Goal: Task Accomplishment & Management: Use online tool/utility

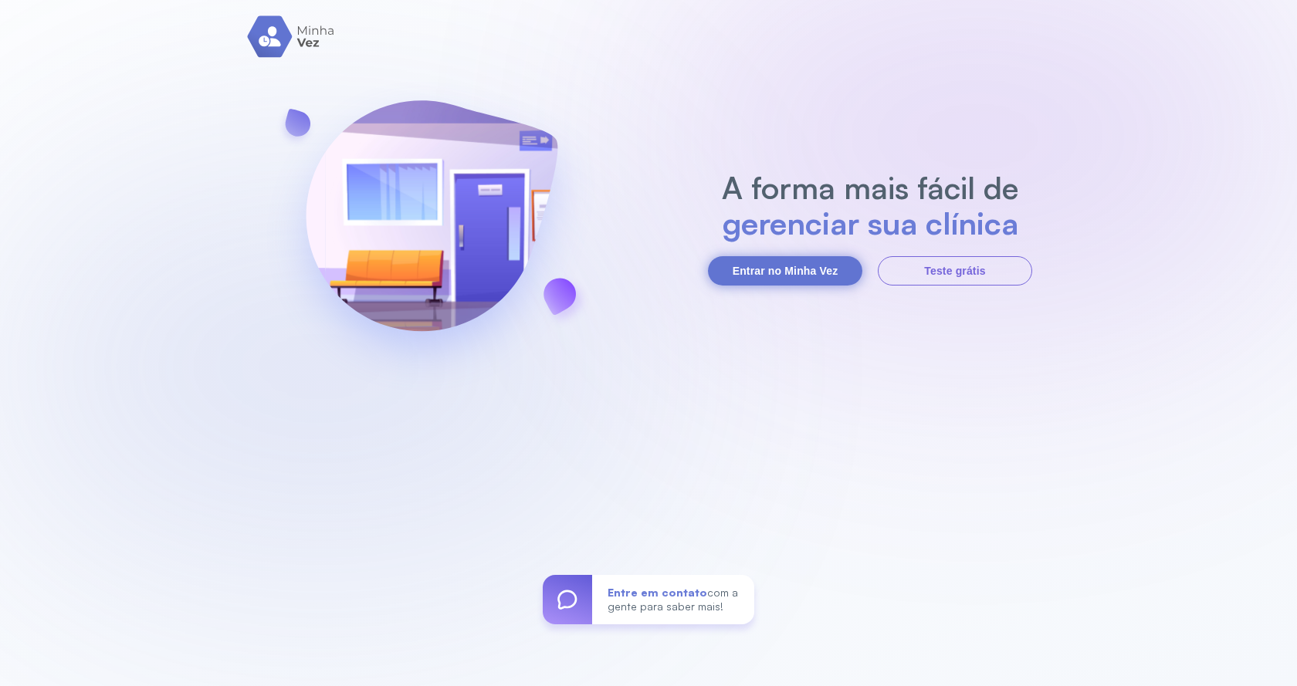
click at [794, 262] on button "Entrar no Minha Vez" at bounding box center [785, 270] width 154 height 29
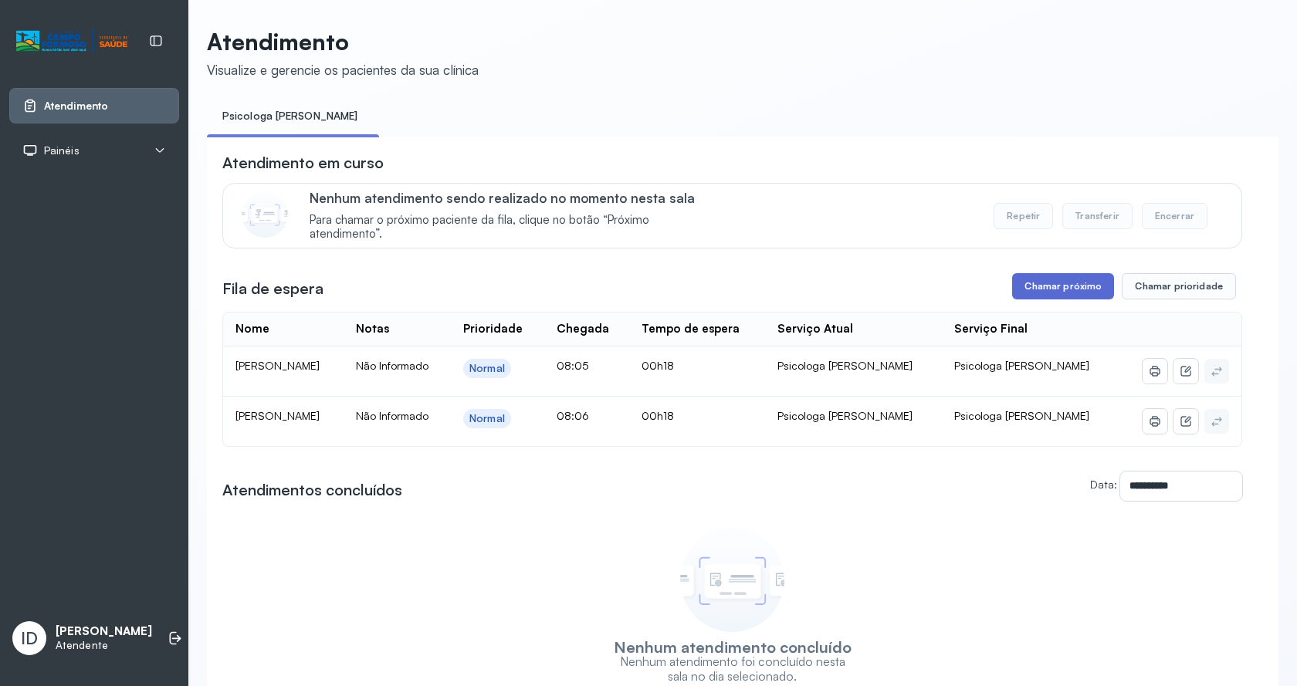
click at [1063, 281] on button "Chamar próximo" at bounding box center [1063, 286] width 102 height 26
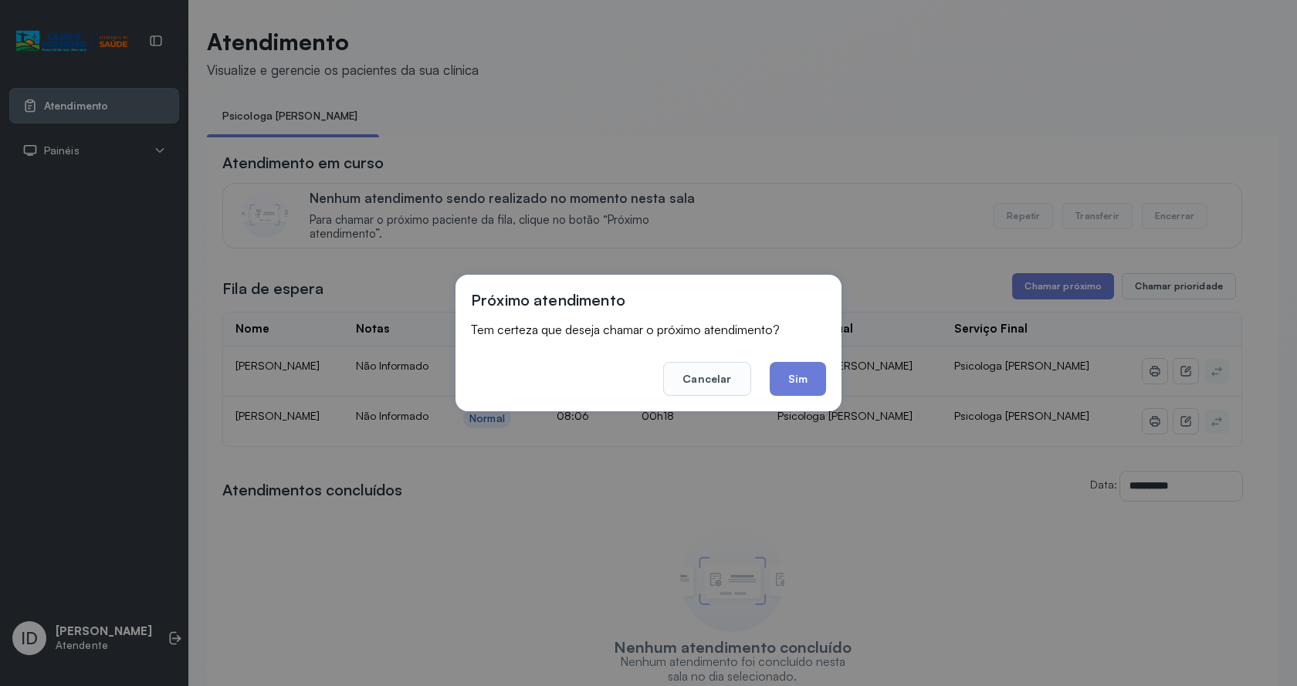
drag, startPoint x: 823, startPoint y: 377, endPoint x: 800, endPoint y: 364, distance: 25.9
click at [818, 375] on button "Sim" at bounding box center [798, 379] width 56 height 34
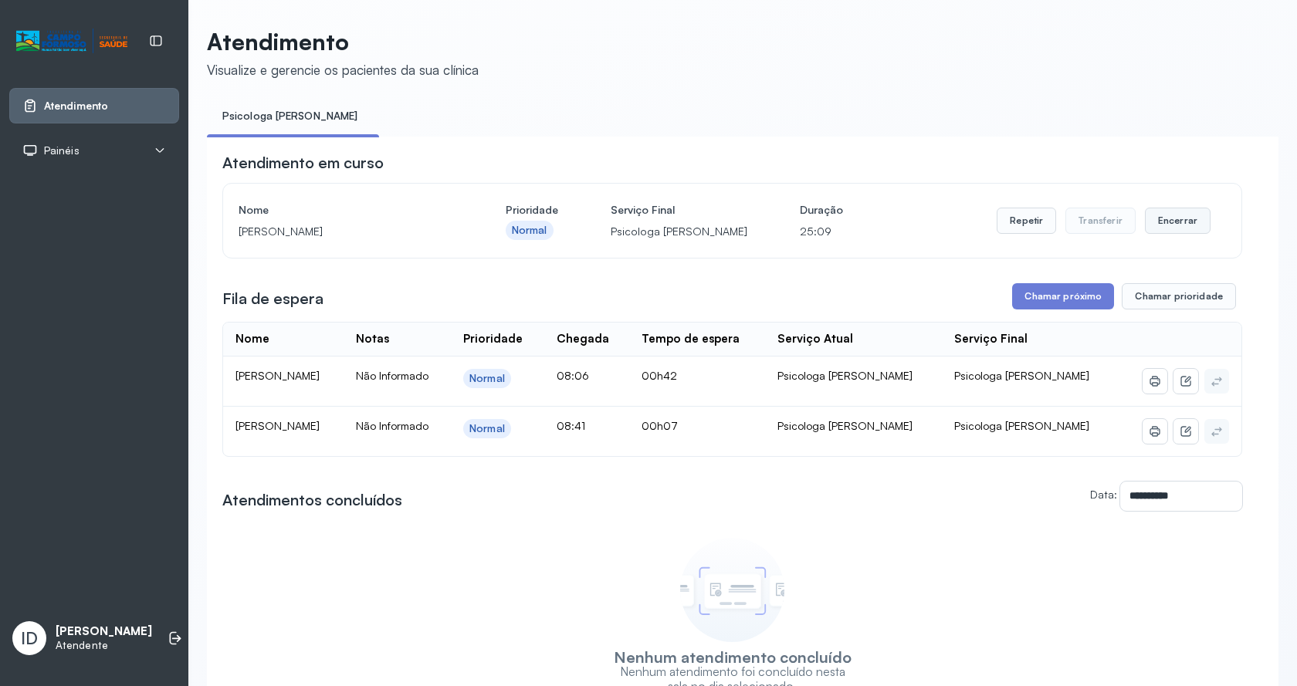
click at [1167, 225] on button "Encerrar" at bounding box center [1178, 221] width 66 height 26
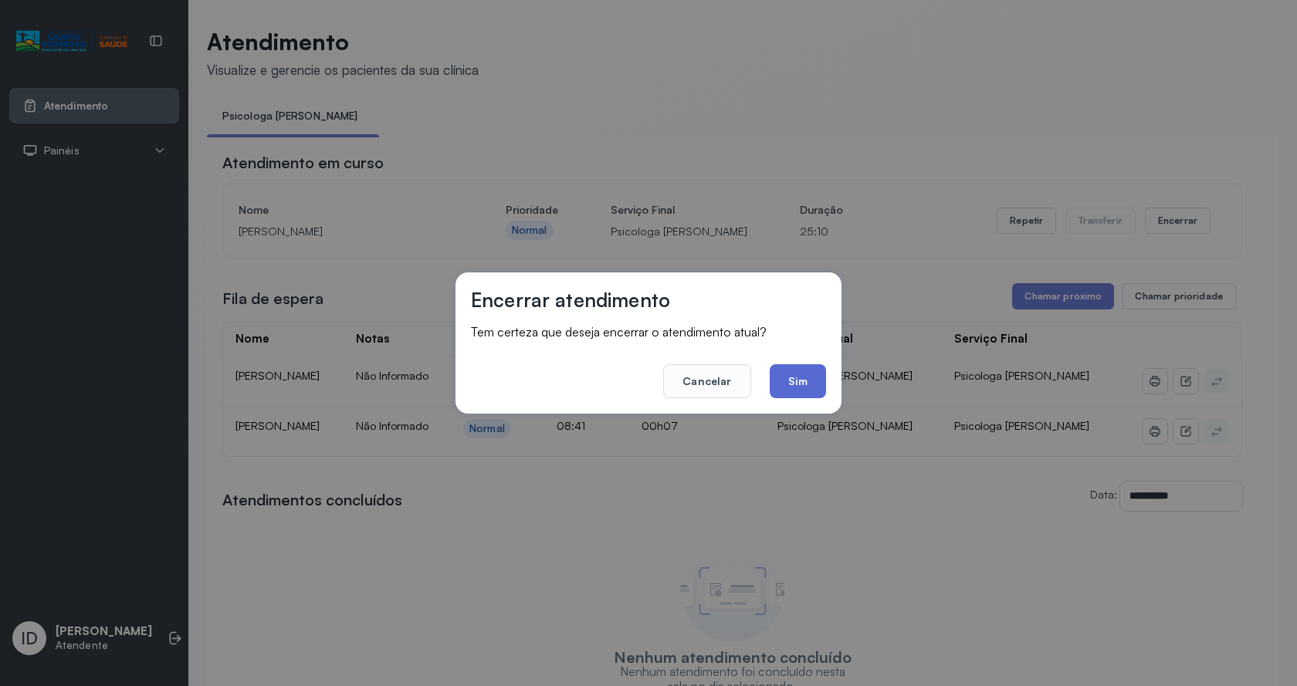
click at [801, 385] on button "Sim" at bounding box center [798, 381] width 56 height 34
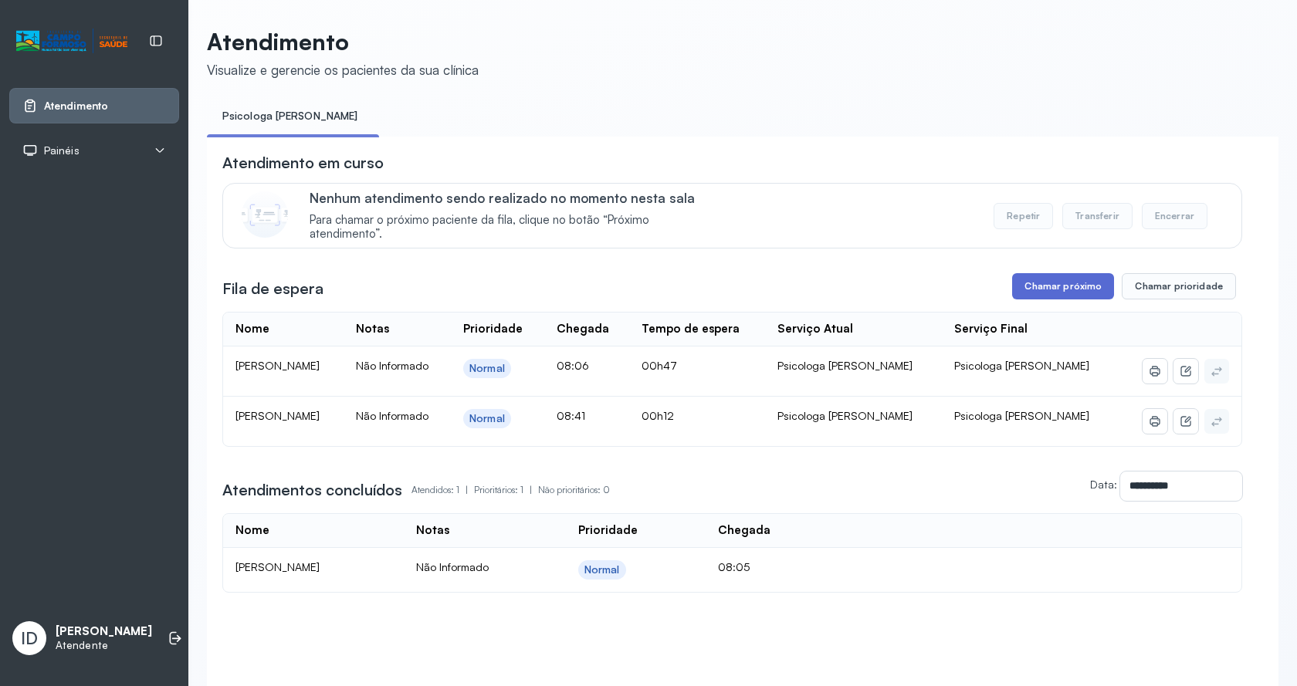
click at [1031, 282] on button "Chamar próximo" at bounding box center [1063, 286] width 102 height 26
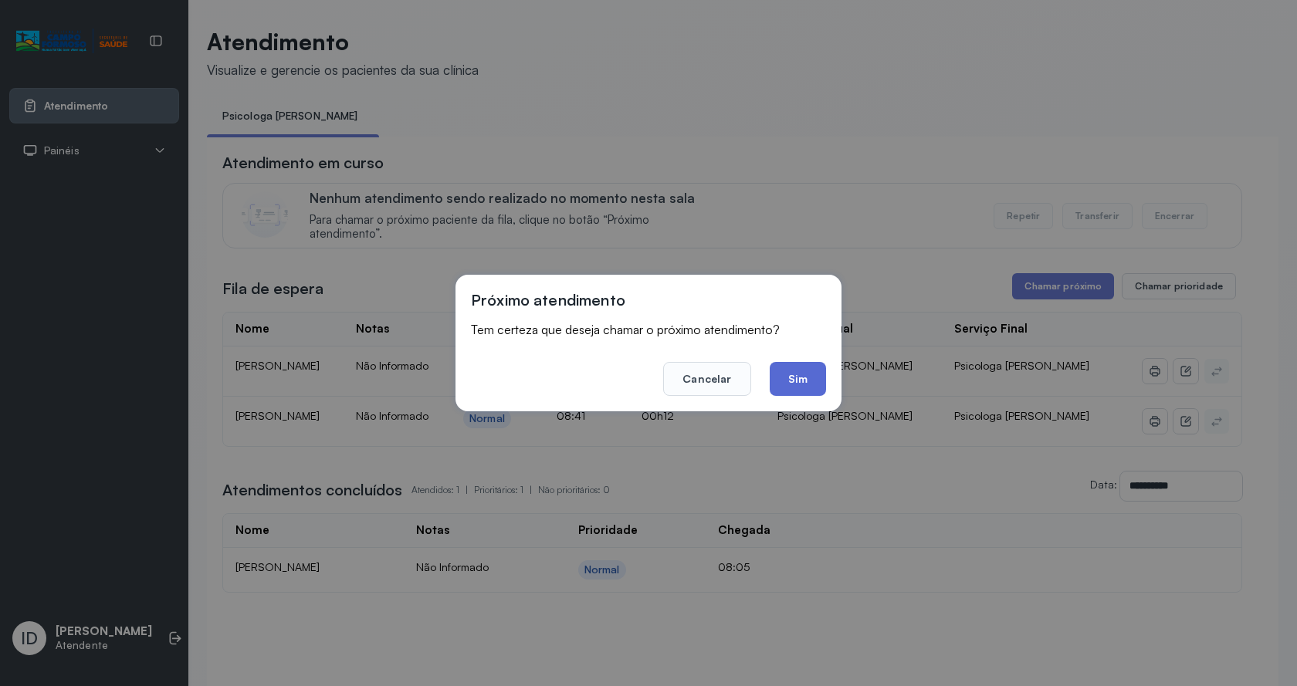
click at [809, 371] on button "Sim" at bounding box center [798, 379] width 56 height 34
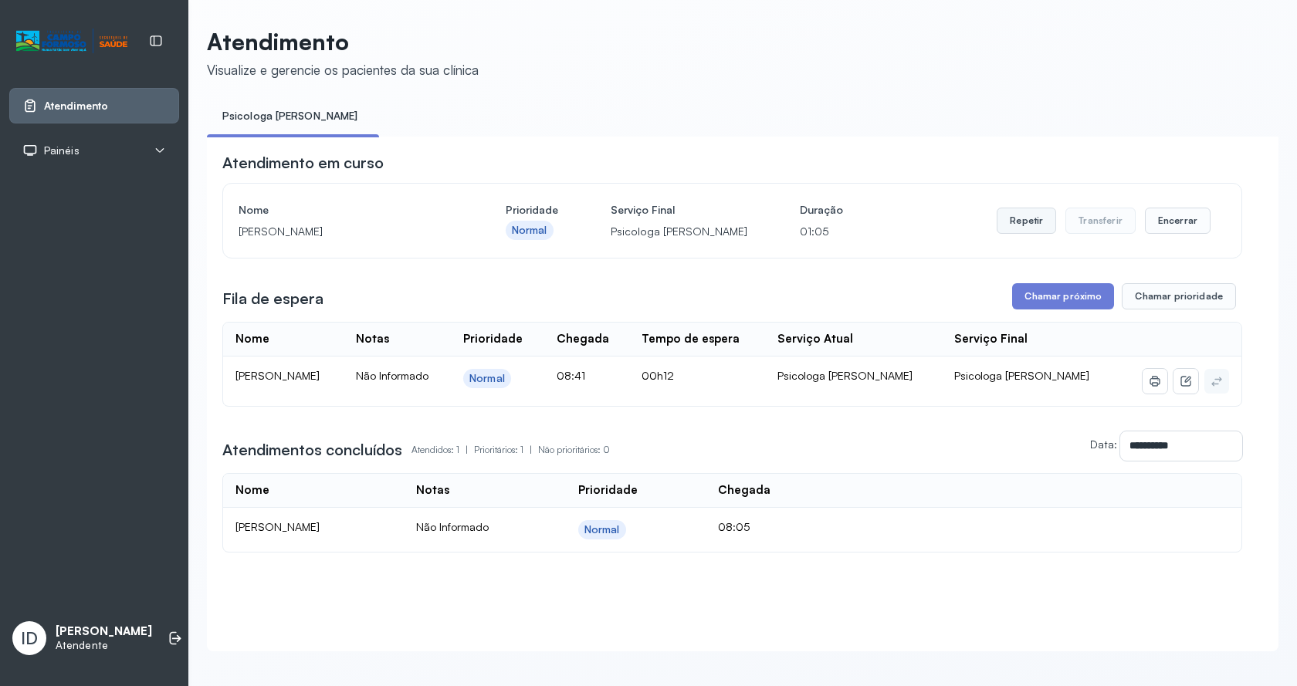
click at [1023, 213] on button "Repetir" at bounding box center [1025, 221] width 59 height 26
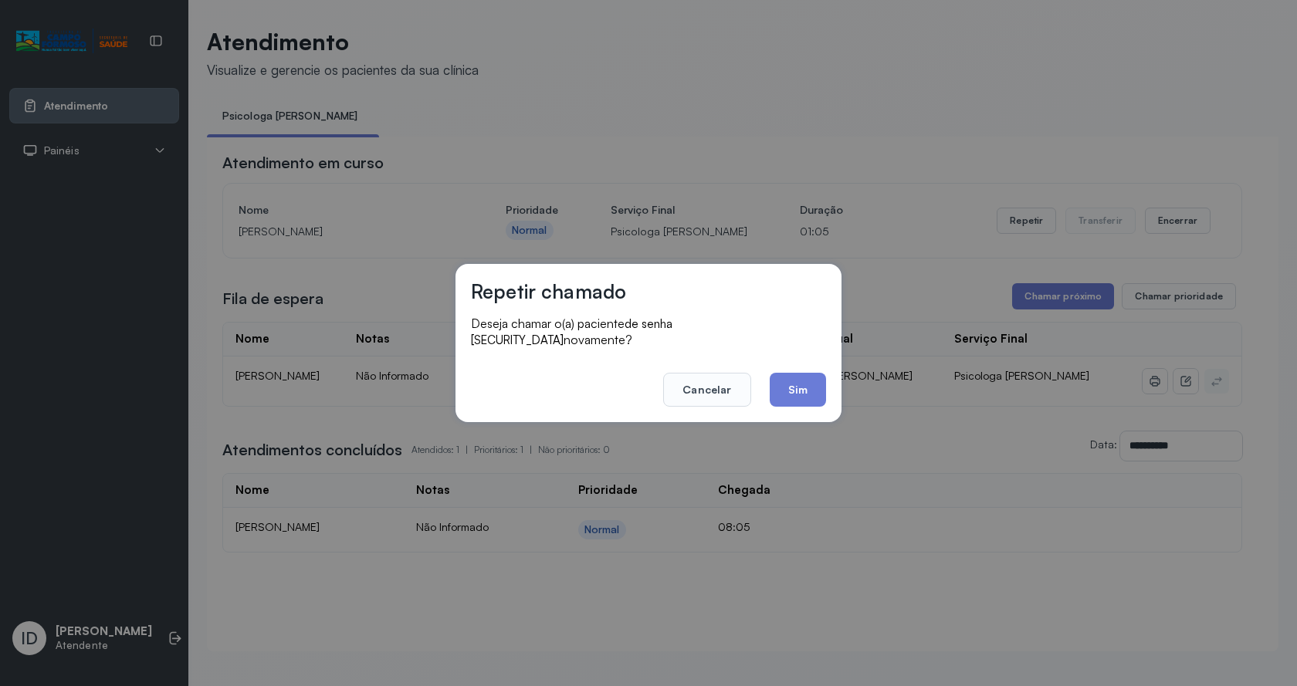
drag, startPoint x: 792, startPoint y: 385, endPoint x: 689, endPoint y: 316, distance: 124.2
click at [791, 386] on button "Sim" at bounding box center [798, 390] width 56 height 34
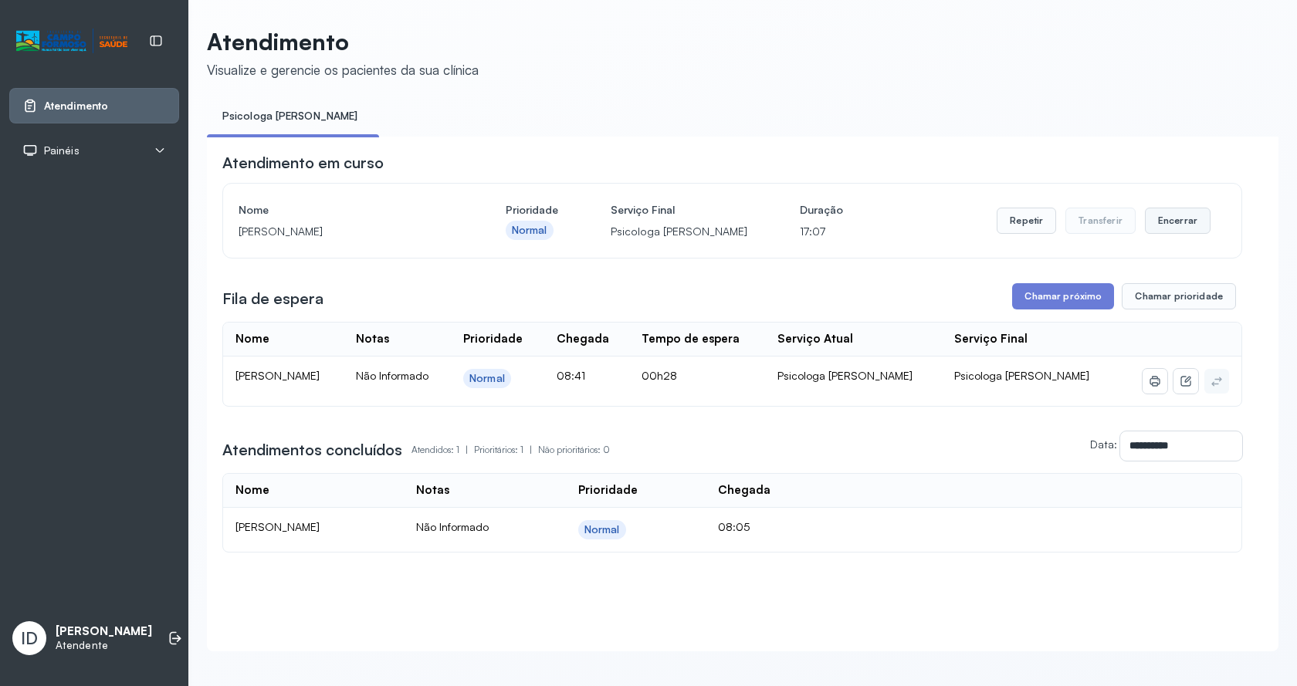
click at [1172, 216] on button "Encerrar" at bounding box center [1178, 221] width 66 height 26
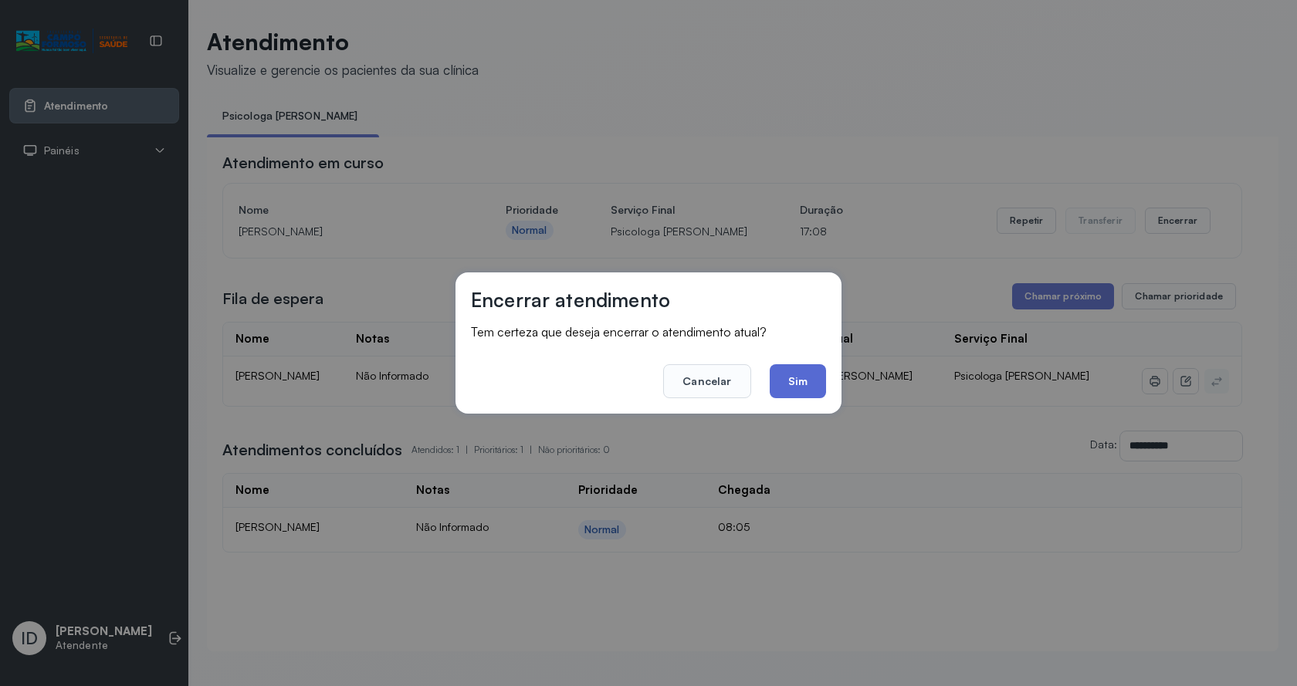
click at [805, 387] on button "Sim" at bounding box center [798, 381] width 56 height 34
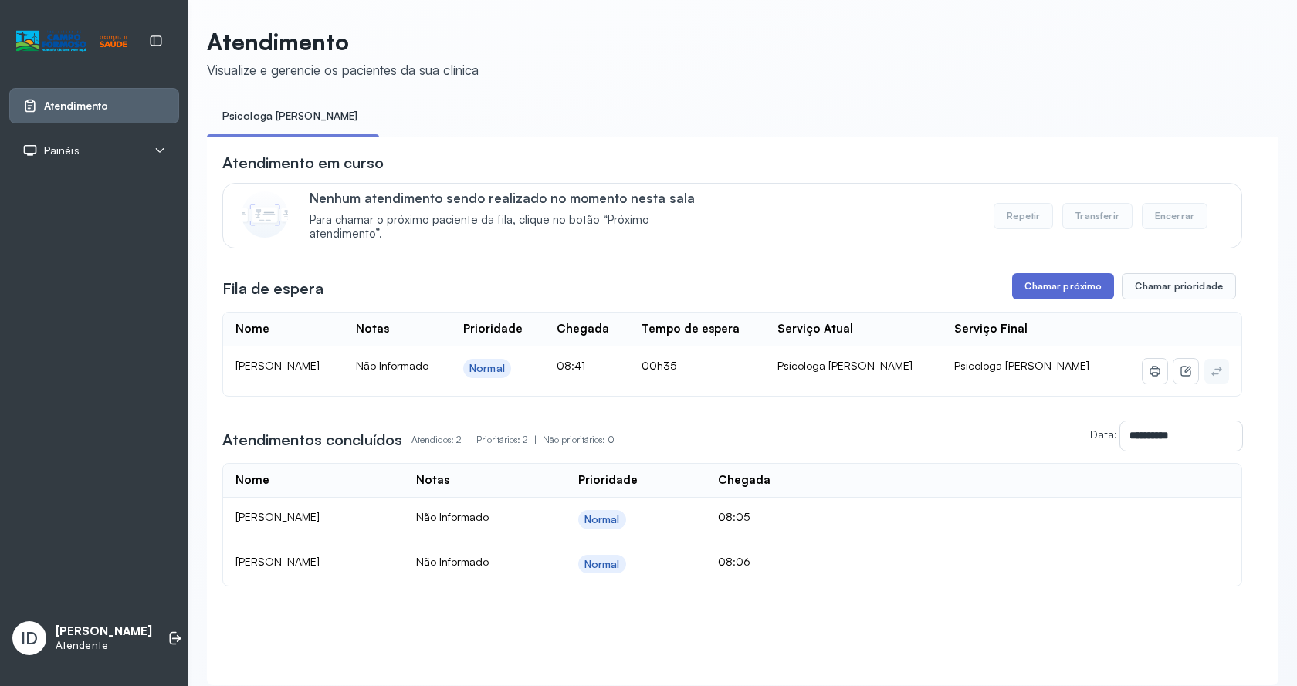
click at [1015, 283] on button "Chamar próximo" at bounding box center [1063, 286] width 102 height 26
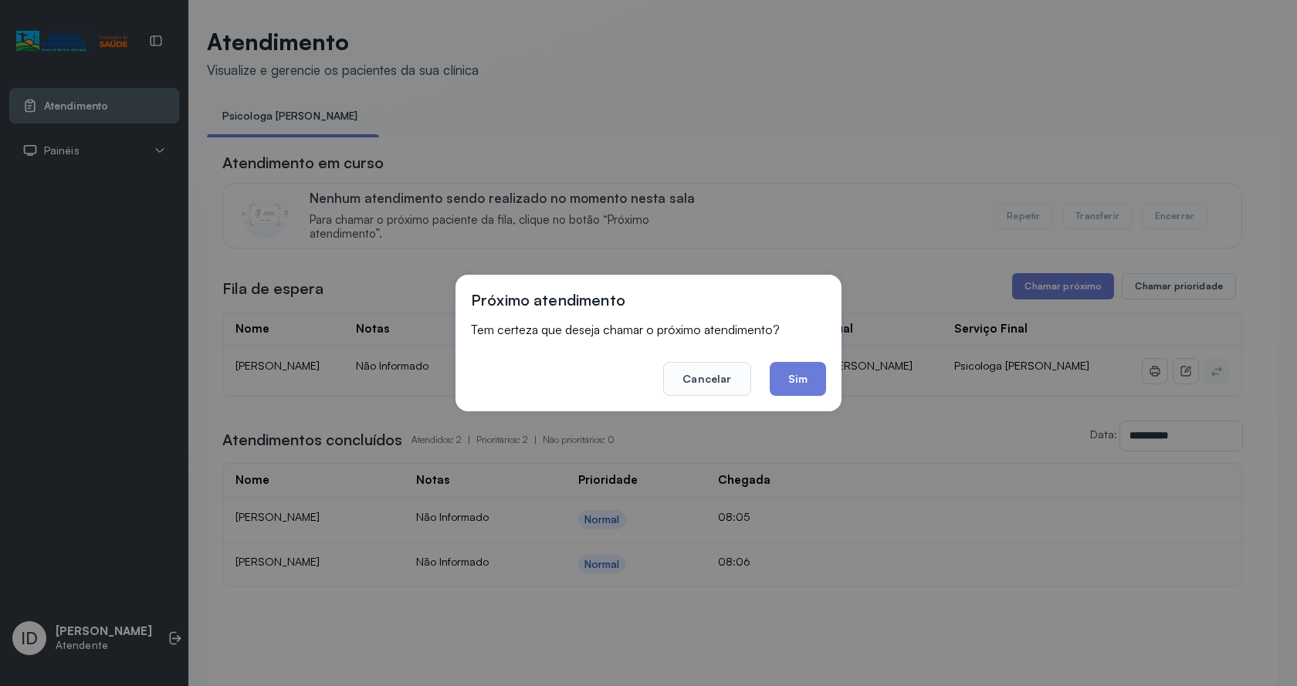
click at [763, 377] on footer "Cancelar Sim" at bounding box center [648, 368] width 355 height 56
drag, startPoint x: 785, startPoint y: 373, endPoint x: 593, endPoint y: 128, distance: 311.1
click at [784, 370] on button "Sim" at bounding box center [798, 379] width 56 height 34
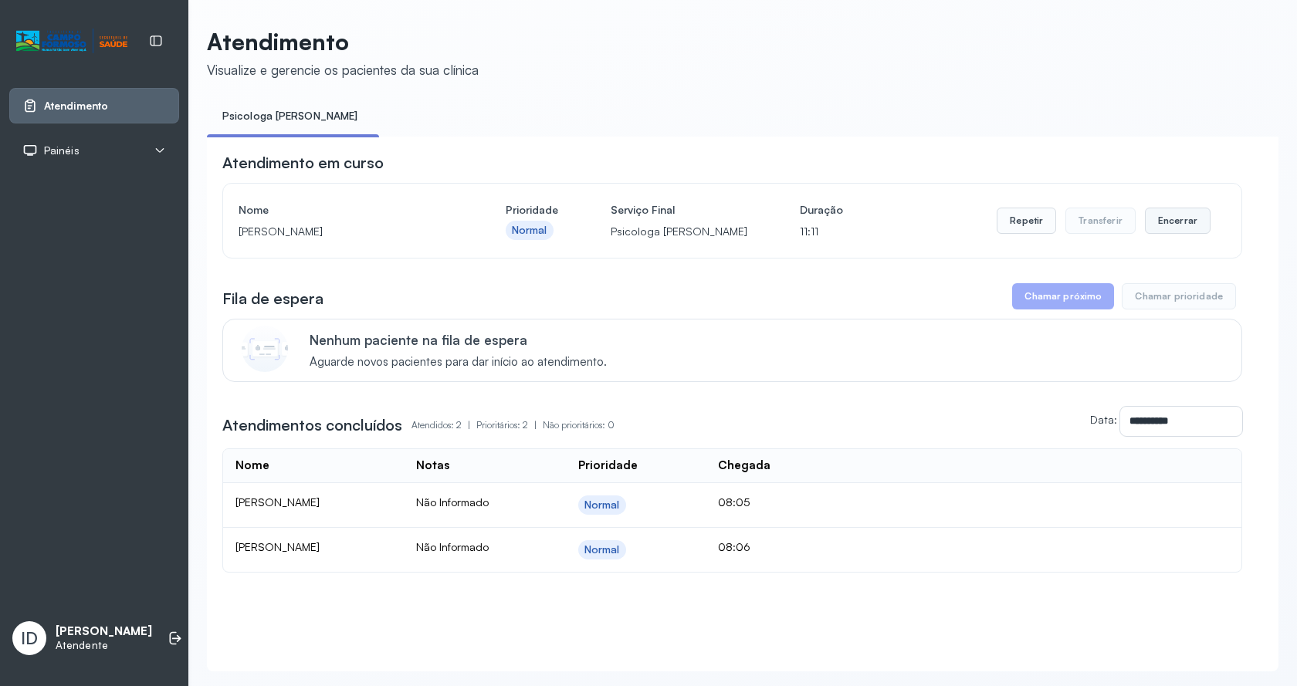
click at [1192, 214] on button "Encerrar" at bounding box center [1178, 221] width 66 height 26
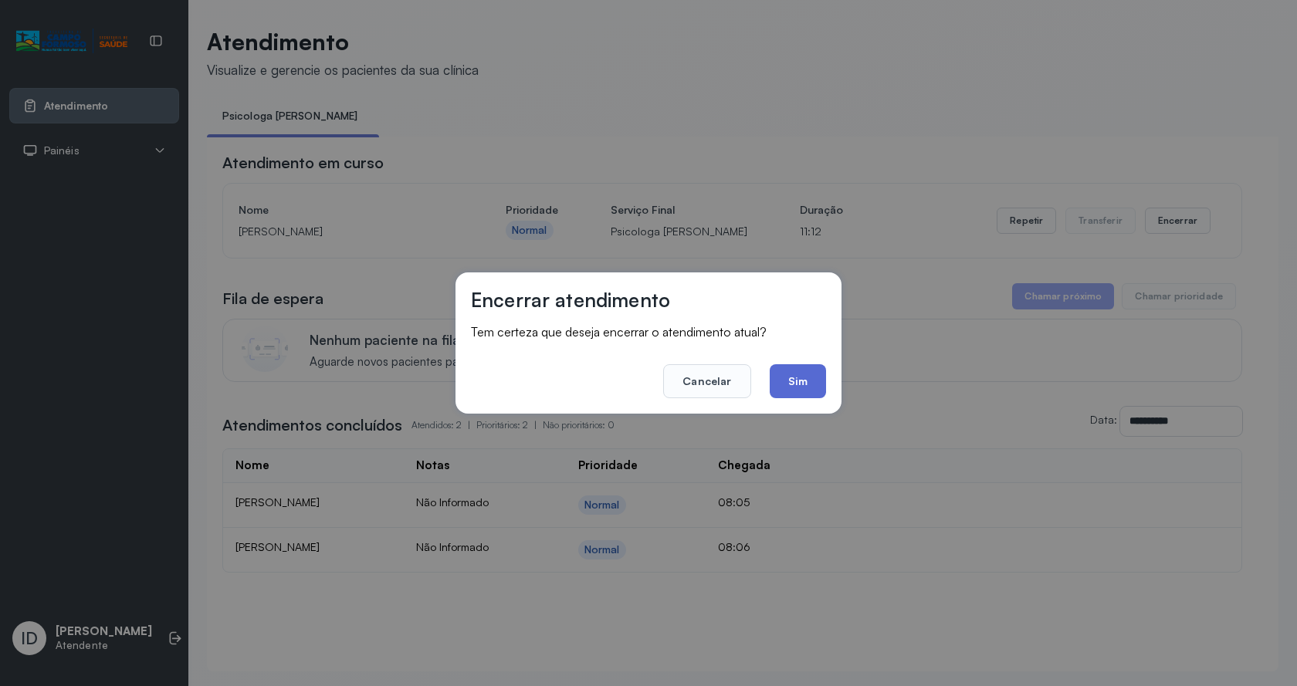
click at [816, 374] on button "Sim" at bounding box center [798, 381] width 56 height 34
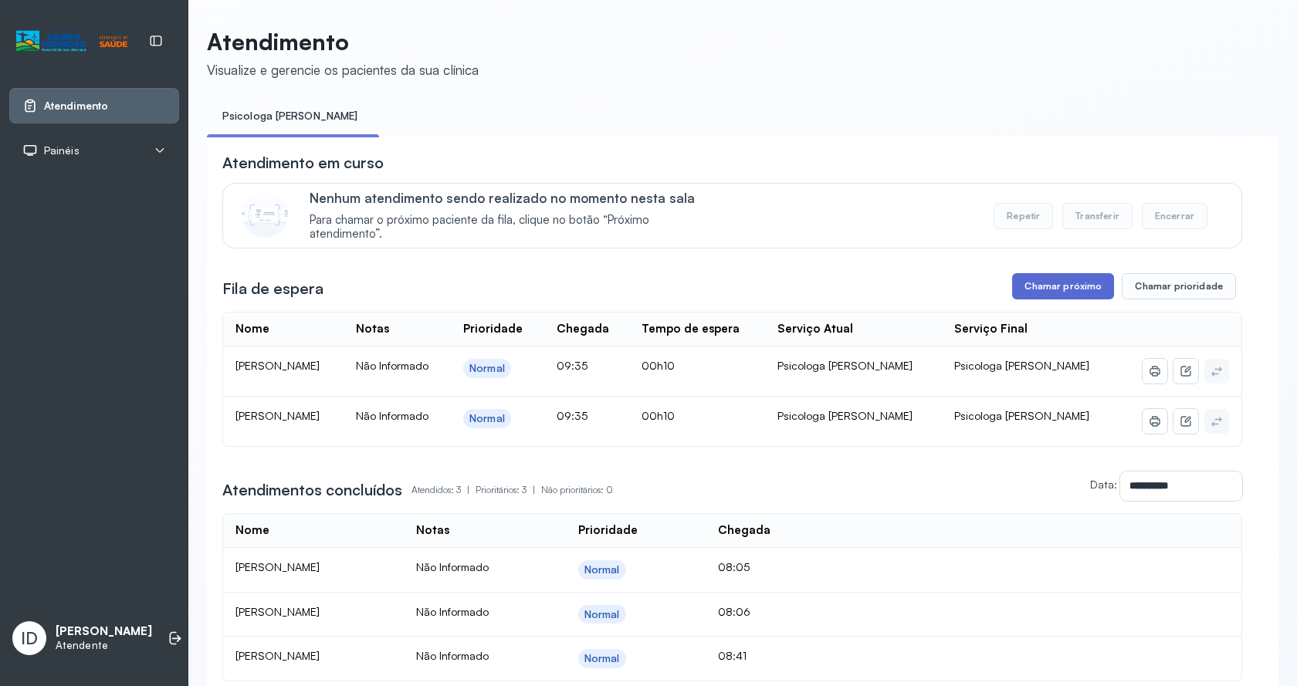
click at [1057, 274] on div "**********" at bounding box center [732, 417] width 1020 height 530
click at [1058, 288] on button "Chamar próximo" at bounding box center [1063, 286] width 102 height 26
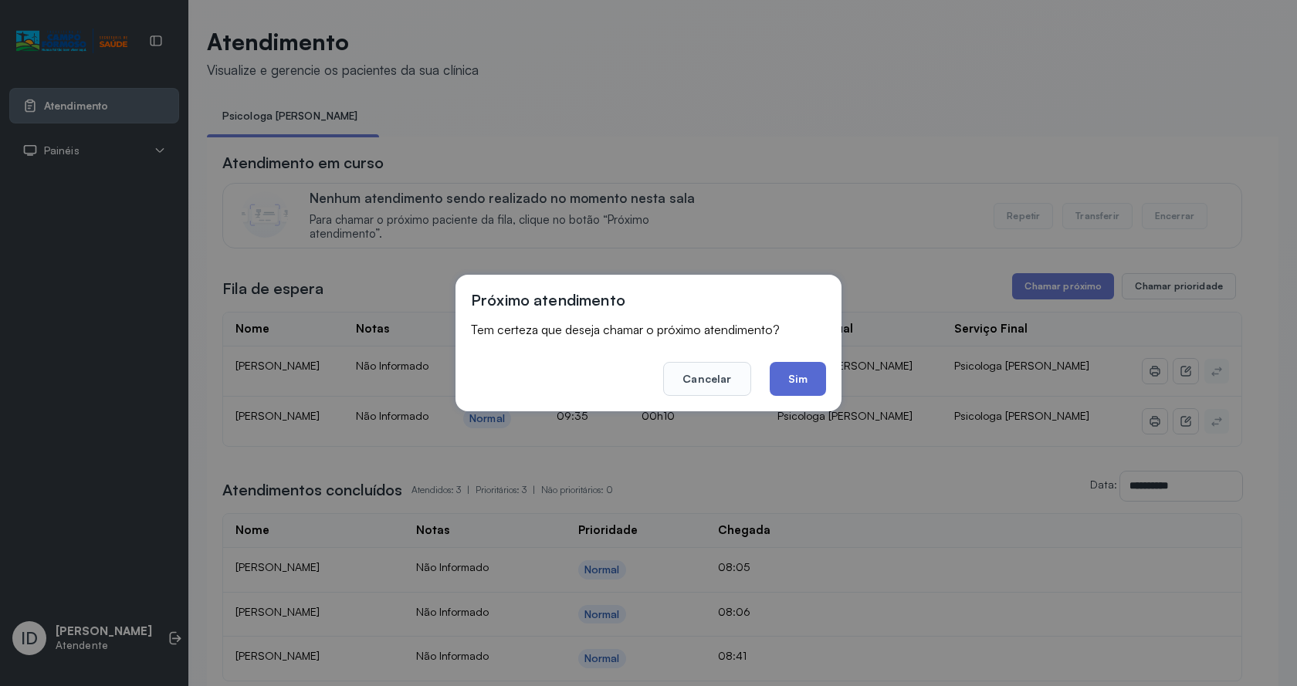
click at [783, 374] on button "Sim" at bounding box center [798, 379] width 56 height 34
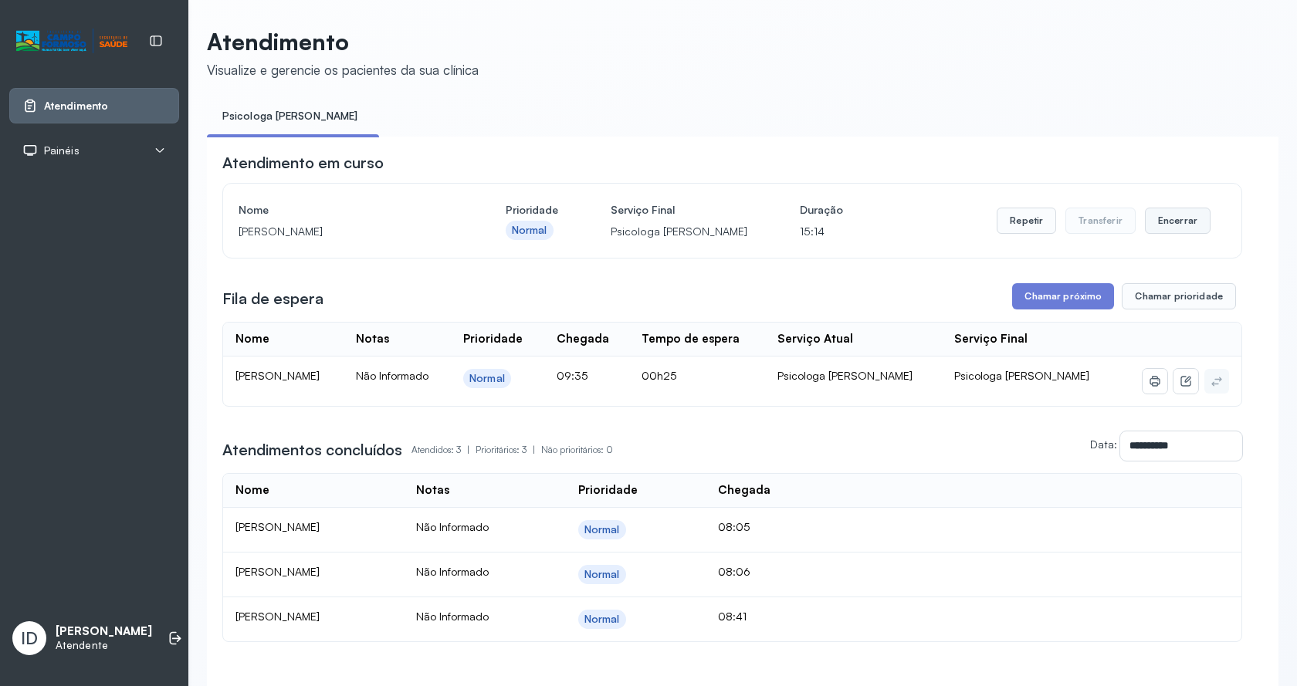
click at [1159, 215] on button "Encerrar" at bounding box center [1178, 221] width 66 height 26
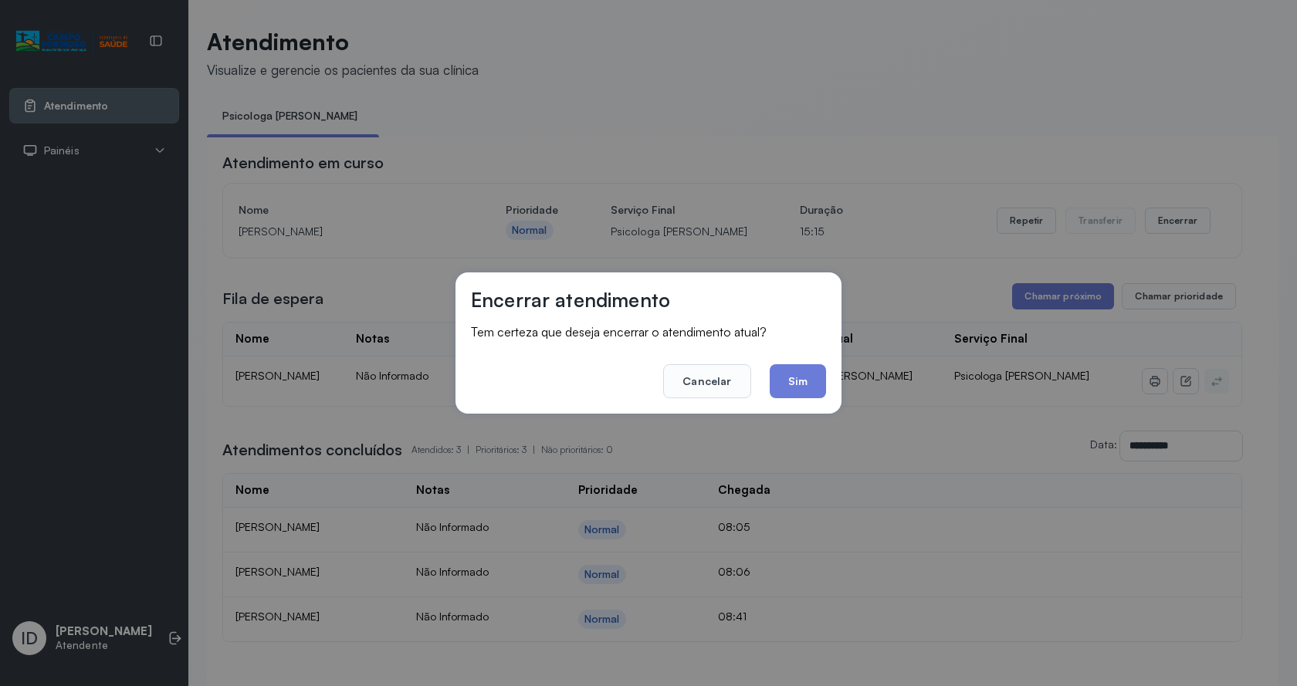
click at [810, 394] on button "Sim" at bounding box center [798, 381] width 56 height 34
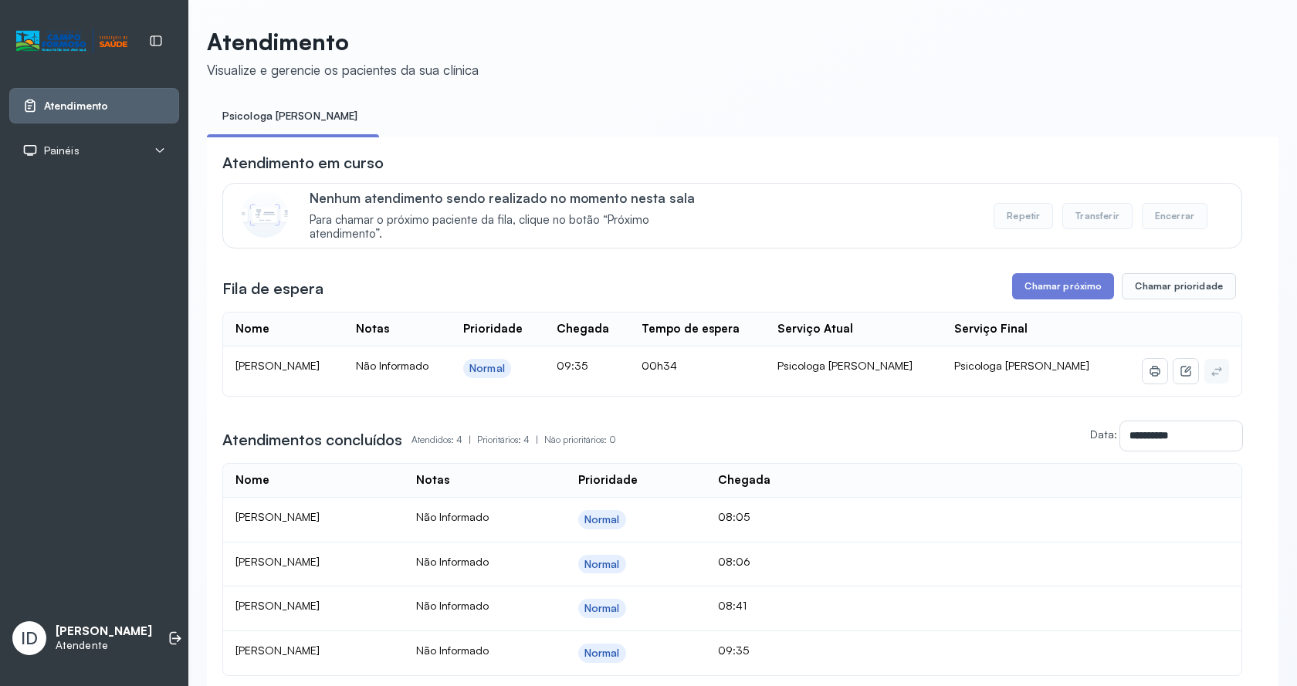
click at [1060, 276] on div "**********" at bounding box center [732, 414] width 1020 height 524
click at [1017, 299] on button "Chamar próximo" at bounding box center [1063, 286] width 102 height 26
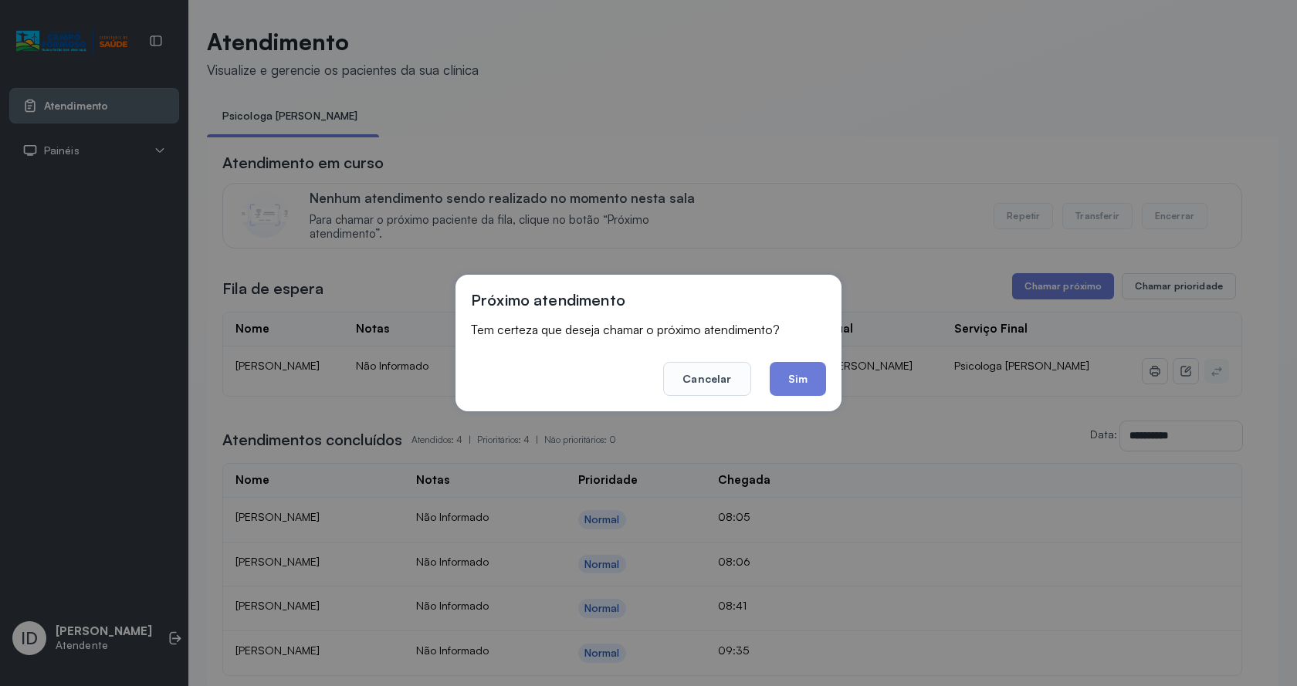
drag, startPoint x: 777, startPoint y: 384, endPoint x: 374, endPoint y: 108, distance: 488.6
click at [773, 377] on button "Sim" at bounding box center [798, 379] width 56 height 34
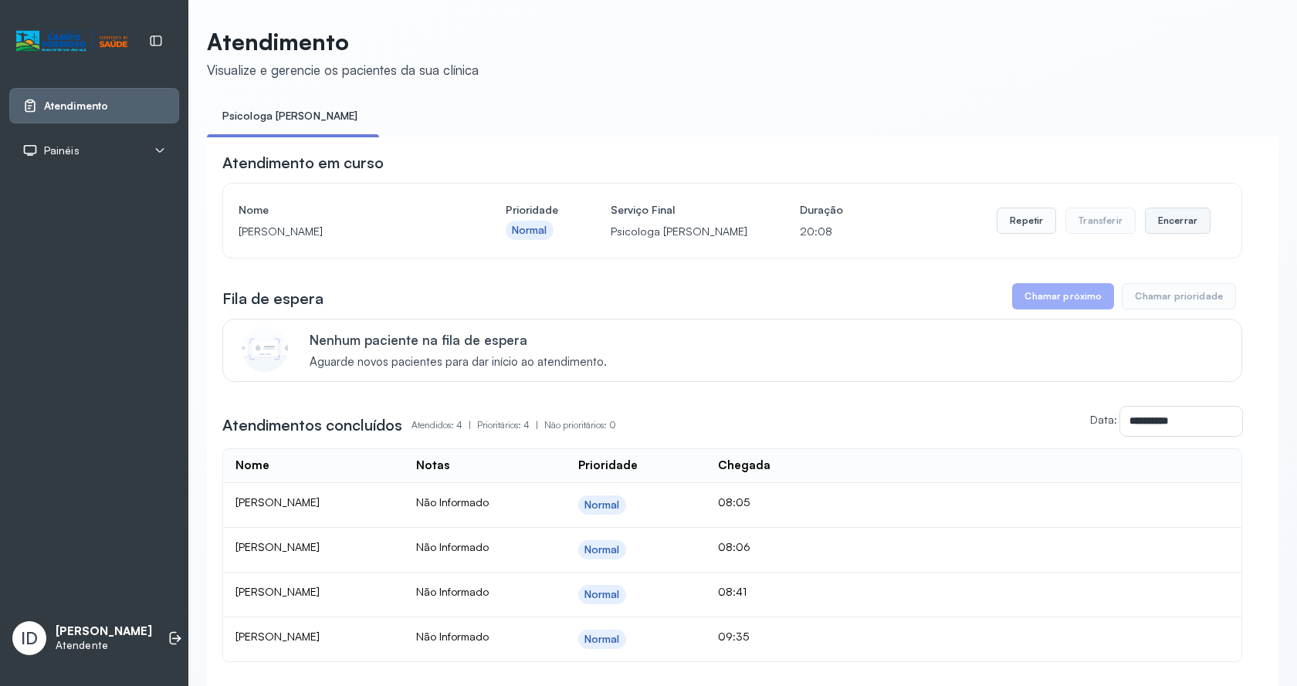
click at [1187, 213] on button "Encerrar" at bounding box center [1178, 221] width 66 height 26
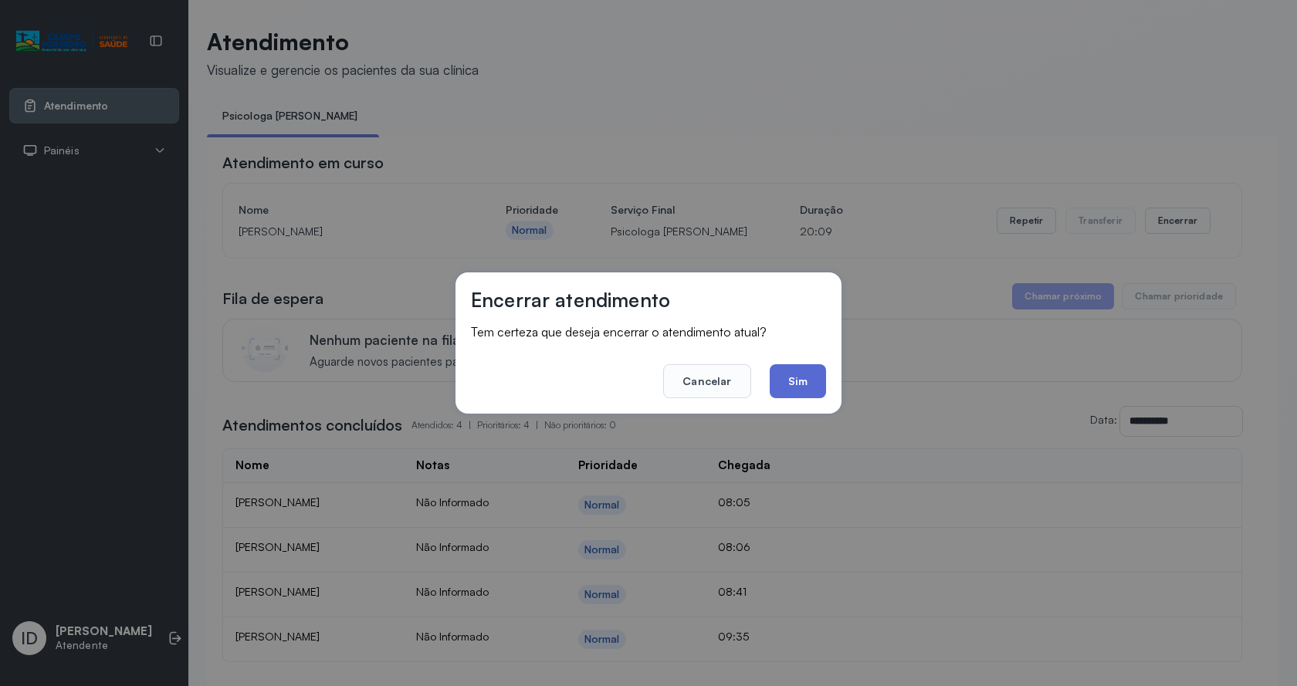
click at [817, 379] on button "Sim" at bounding box center [798, 381] width 56 height 34
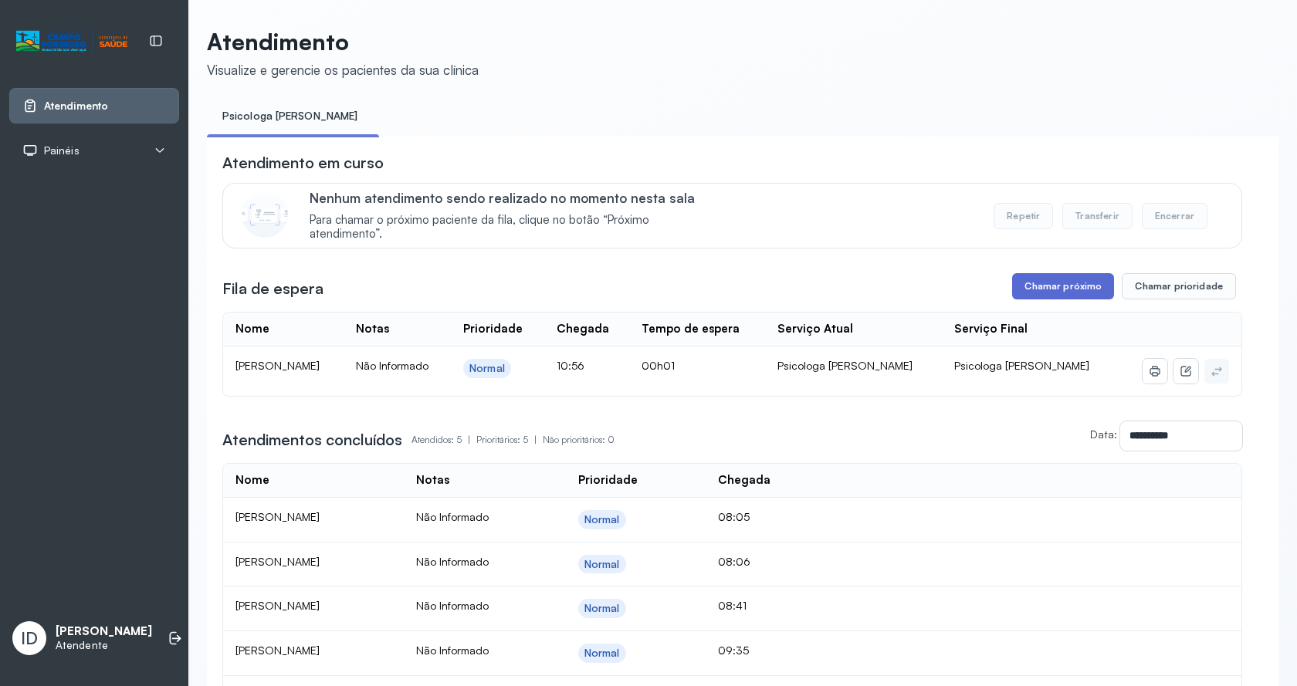
click at [1065, 277] on button "Chamar próximo" at bounding box center [1063, 286] width 102 height 26
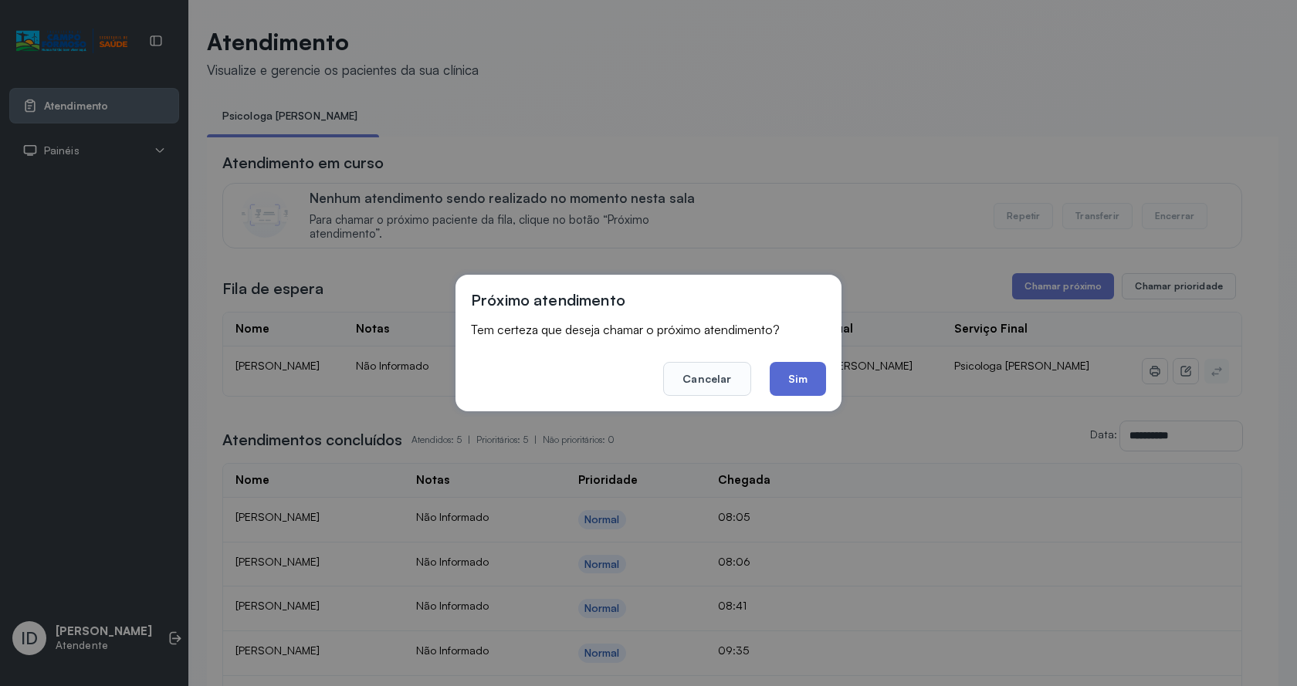
click at [807, 384] on button "Sim" at bounding box center [798, 379] width 56 height 34
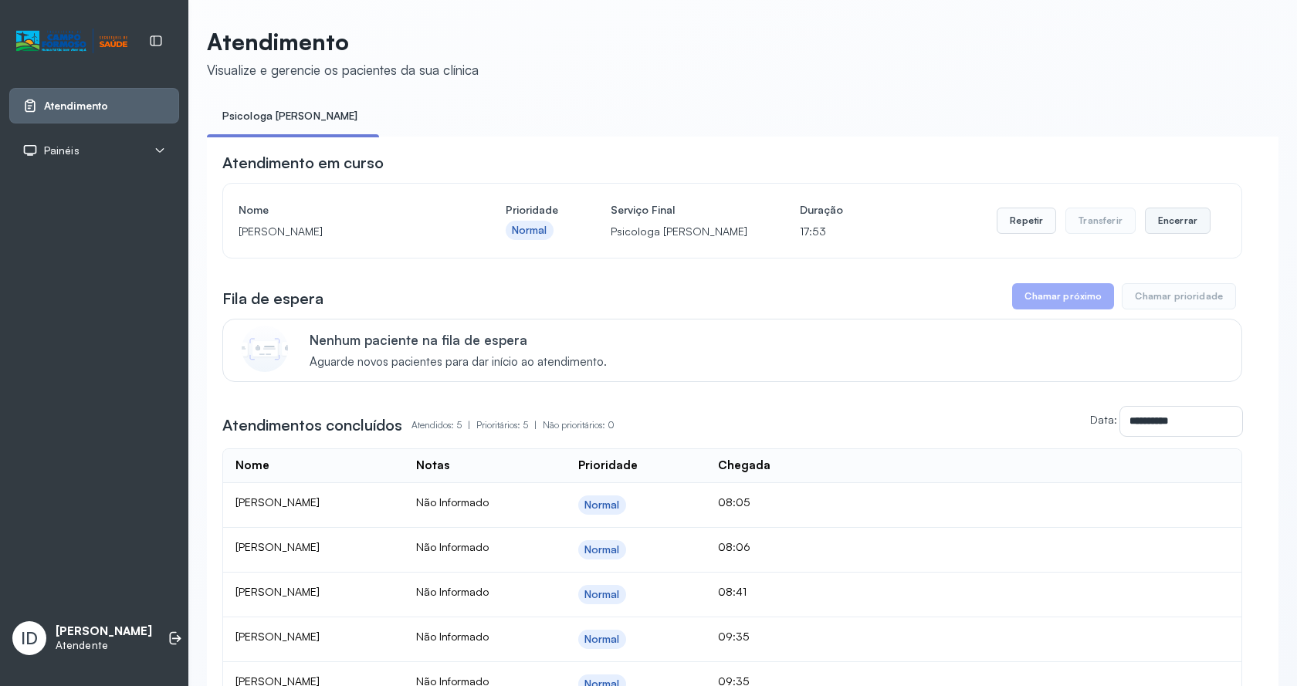
click at [1162, 222] on button "Encerrar" at bounding box center [1178, 221] width 66 height 26
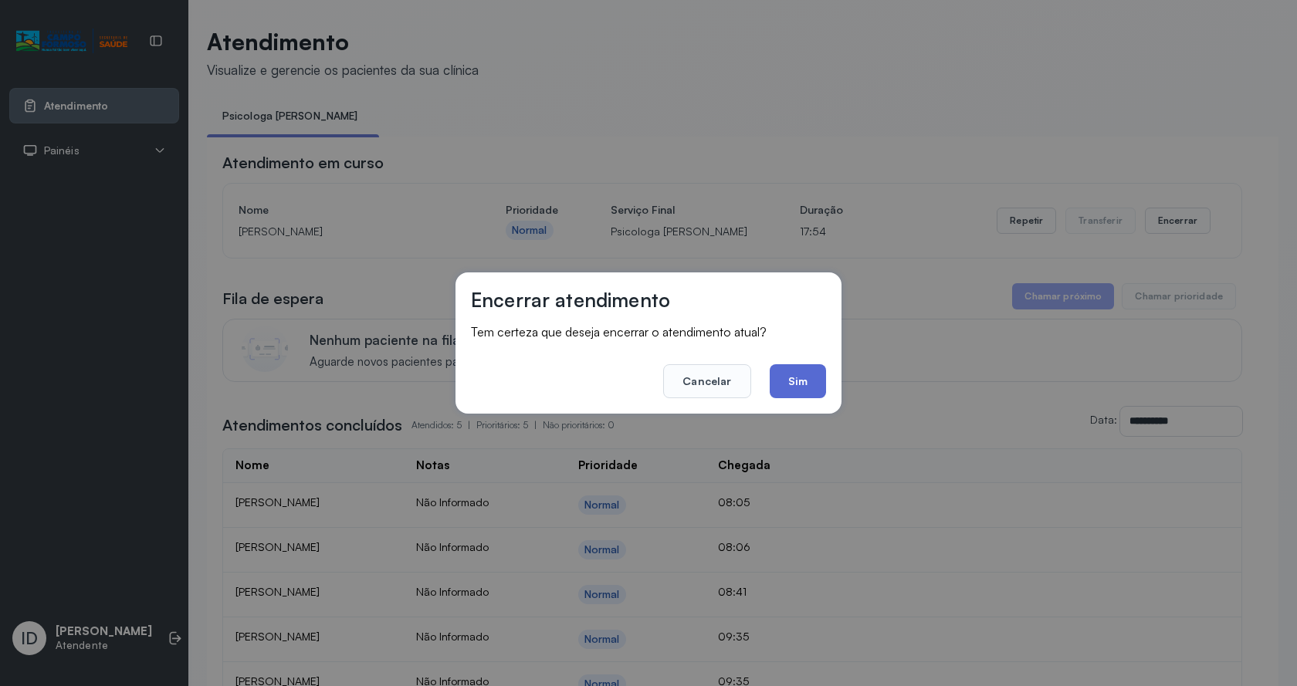
click at [787, 366] on button "Sim" at bounding box center [798, 381] width 56 height 34
